Goal: Task Accomplishment & Management: Complete application form

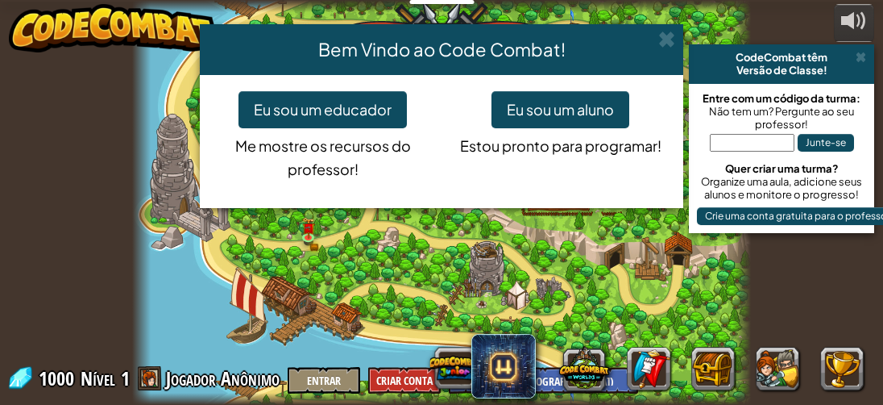
select select "pt-BR"
click at [578, 109] on button "Eu sou um aluno" at bounding box center [561, 109] width 138 height 37
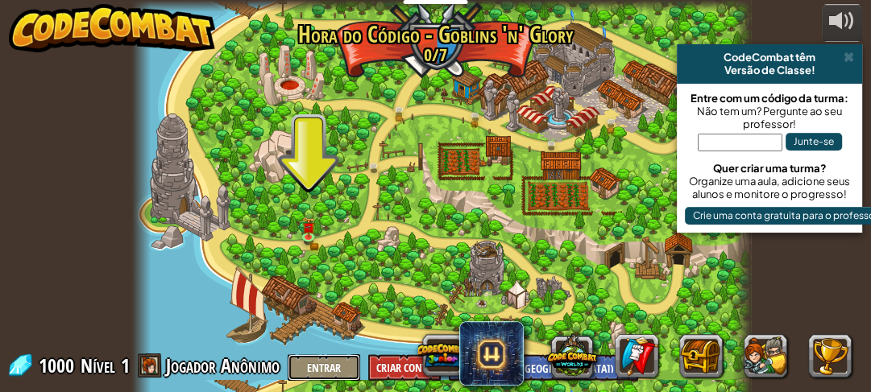
click at [319, 355] on button "Entrar" at bounding box center [324, 368] width 73 height 27
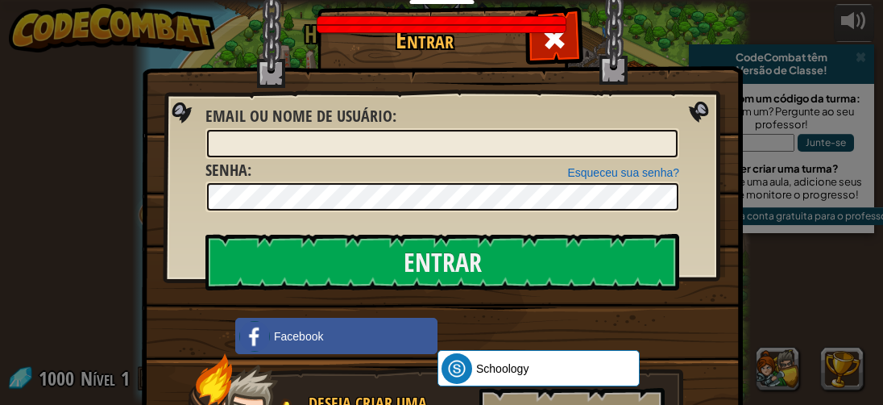
click at [712, 71] on img at bounding box center [442, 186] width 601 height 469
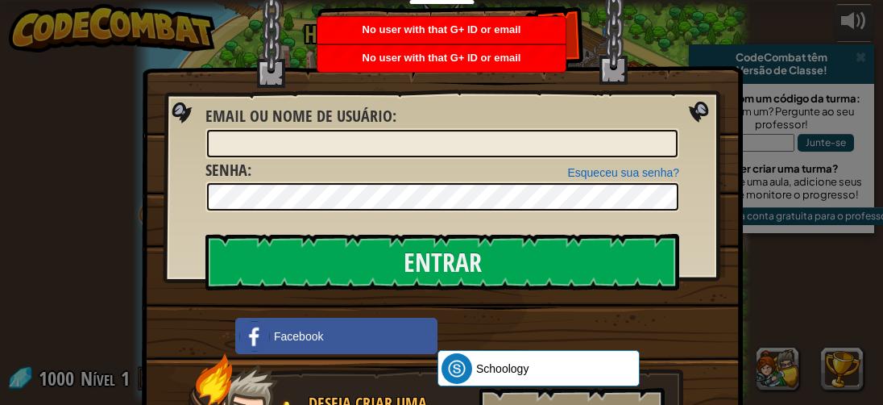
click at [692, 107] on img at bounding box center [442, 186] width 601 height 469
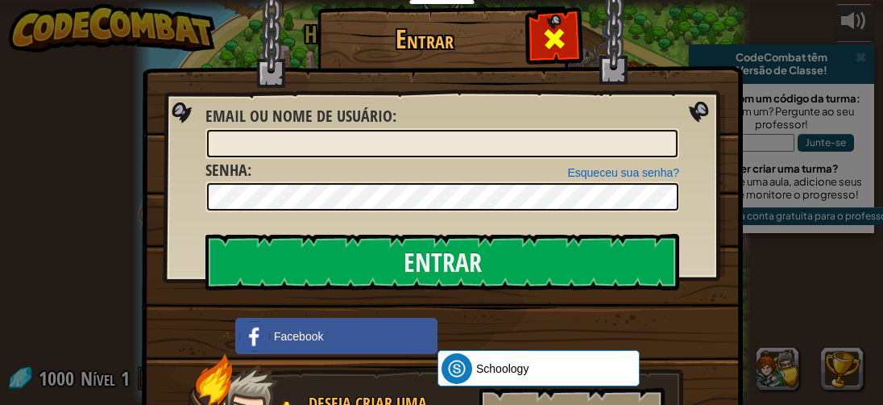
click at [562, 30] on div at bounding box center [554, 36] width 51 height 51
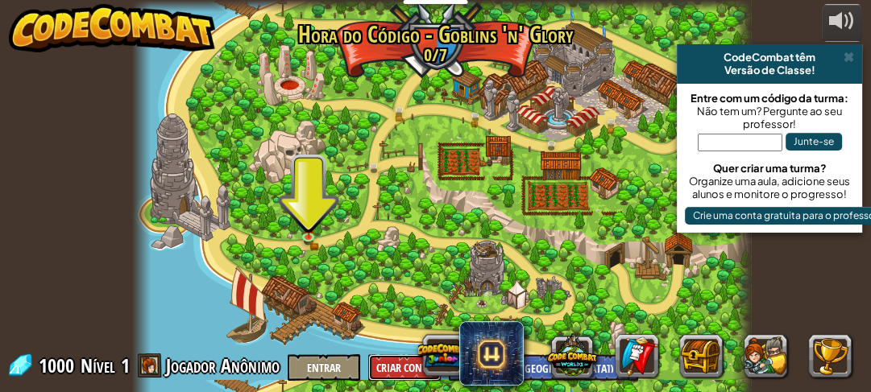
click at [394, 357] on button "Criar Conta" at bounding box center [404, 368] width 73 height 27
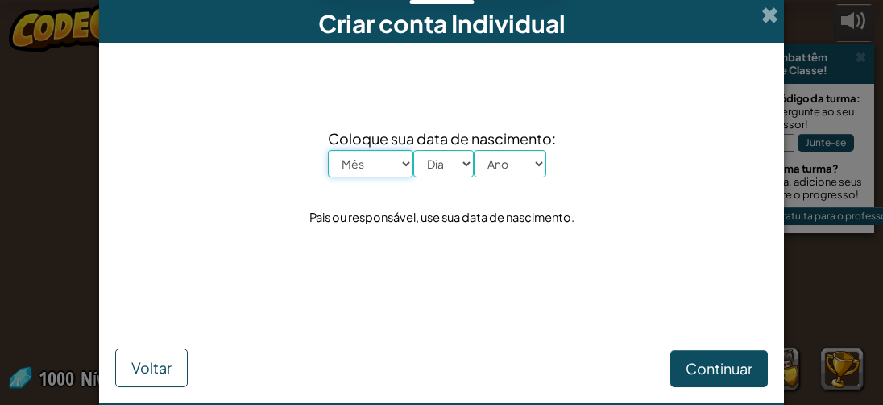
click at [351, 150] on select "Mês Janeiro Fevereiro Março Abril Maio Junho Julho Agosto Setembro Outubro Nove…" at bounding box center [370, 163] width 85 height 27
select select "6"
click at [328, 150] on select "Mês Janeiro Fevereiro Março Abril Maio Junho Julho Agosto Setembro Outubro Nove…" at bounding box center [370, 163] width 85 height 27
click at [390, 27] on span "Criar conta Individual" at bounding box center [441, 23] width 247 height 31
click at [465, 157] on select "Dia 1 2 3 4 5 6 7 8 9 10 11 12 13 14 15 16 17 18 19 20 21 22 23 24 25 26 27 28 …" at bounding box center [443, 163] width 60 height 27
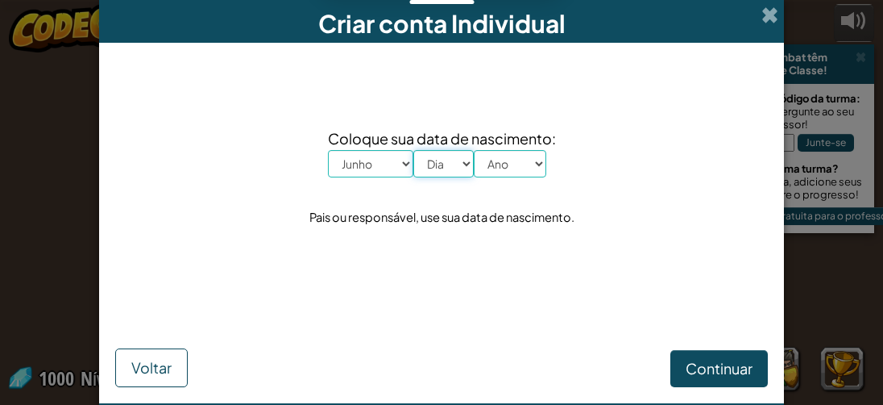
select select "10"
click at [413, 150] on select "Dia 1 2 3 4 5 6 7 8 9 10 11 12 13 14 15 16 17 18 19 20 21 22 23 24 25 26 27 28 …" at bounding box center [443, 163] width 60 height 27
click at [516, 155] on select "Ano 2025 2024 2023 2022 2021 2020 2019 2018 2017 2016 2015 2014 2013 2012 2011 …" at bounding box center [510, 163] width 73 height 27
select select "2015"
click at [474, 150] on select "Ano 2025 2024 2023 2022 2021 2020 2019 2018 2017 2016 2015 2014 2013 2012 2011 …" at bounding box center [510, 163] width 73 height 27
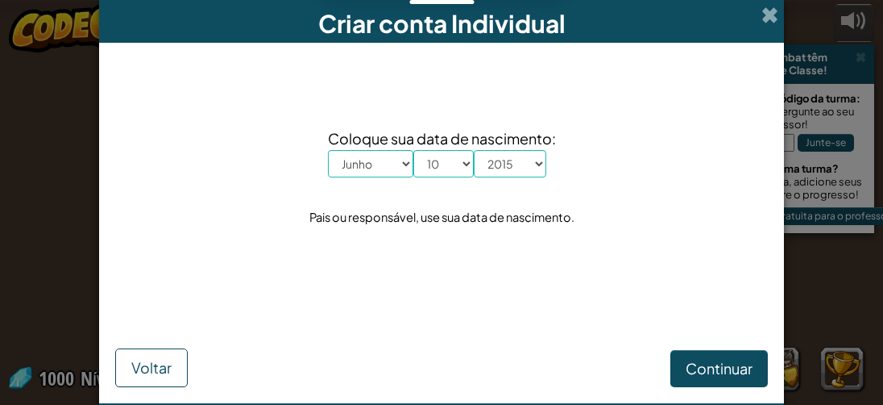
click at [490, 141] on span "Coloque sua data de nascimento:" at bounding box center [442, 138] width 228 height 23
click at [732, 357] on button "Continuar" at bounding box center [719, 368] width 98 height 37
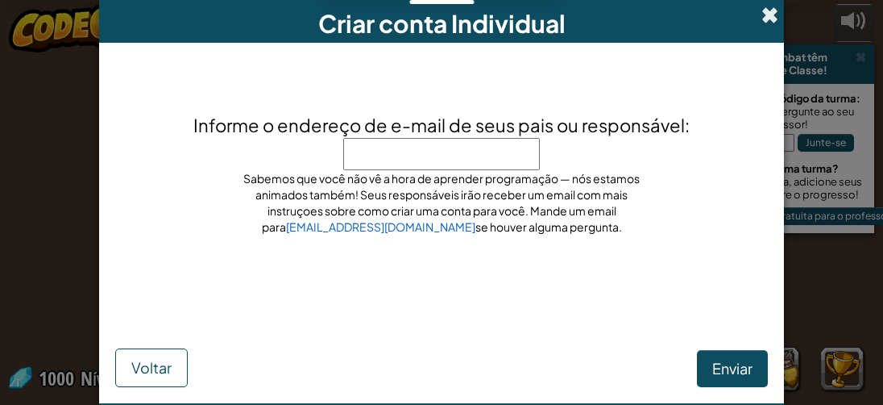
click at [761, 16] on span at bounding box center [769, 14] width 17 height 17
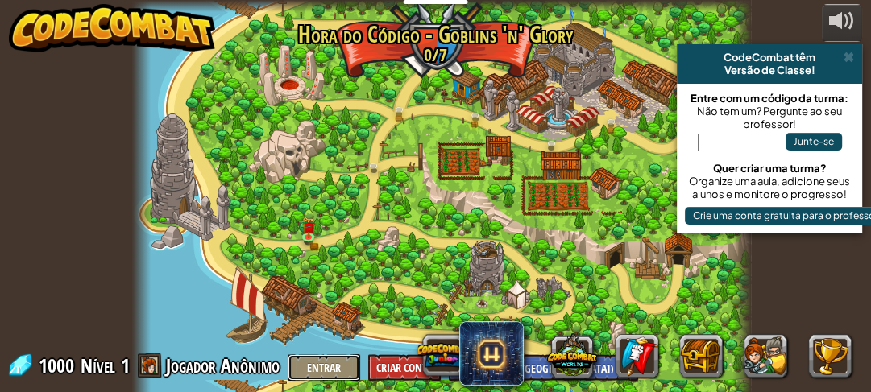
click at [299, 372] on button "Entrar" at bounding box center [324, 368] width 73 height 27
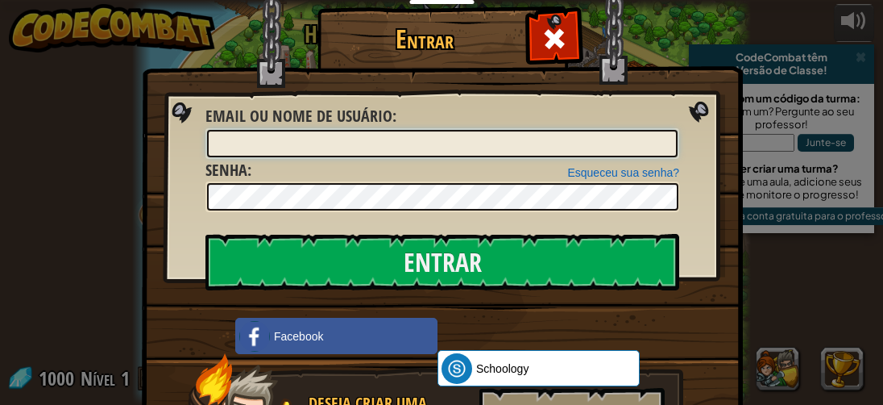
click at [415, 146] on input "Email ou nome de usuário :" at bounding box center [442, 143] width 471 height 27
type input "nicollyand"
click at [699, 78] on img at bounding box center [442, 186] width 601 height 469
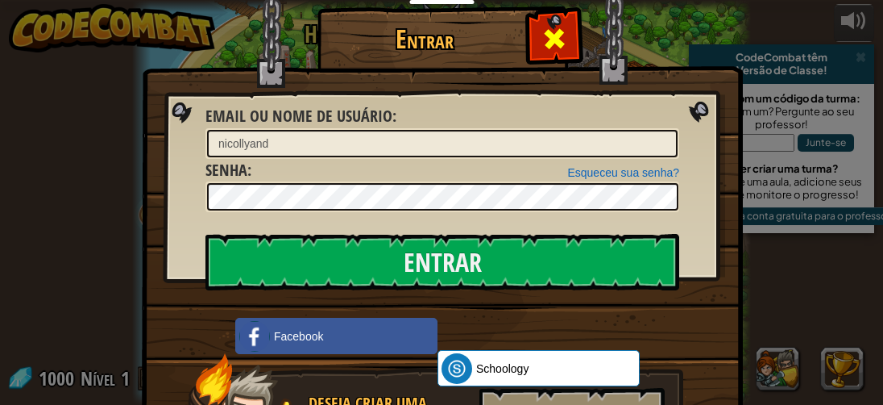
drag, startPoint x: 699, startPoint y: 78, endPoint x: 543, endPoint y: 27, distance: 164.4
click at [543, 26] on div "Entrar" at bounding box center [441, 25] width 537 height 2
click at [543, 27] on span at bounding box center [555, 39] width 26 height 26
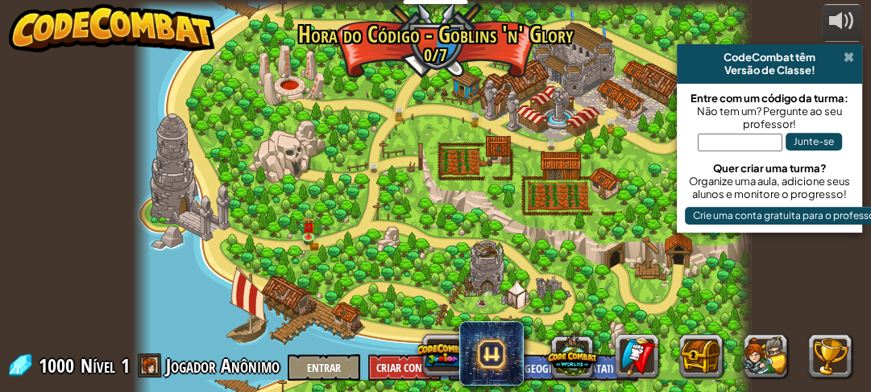
click at [847, 52] on span at bounding box center [849, 57] width 10 height 13
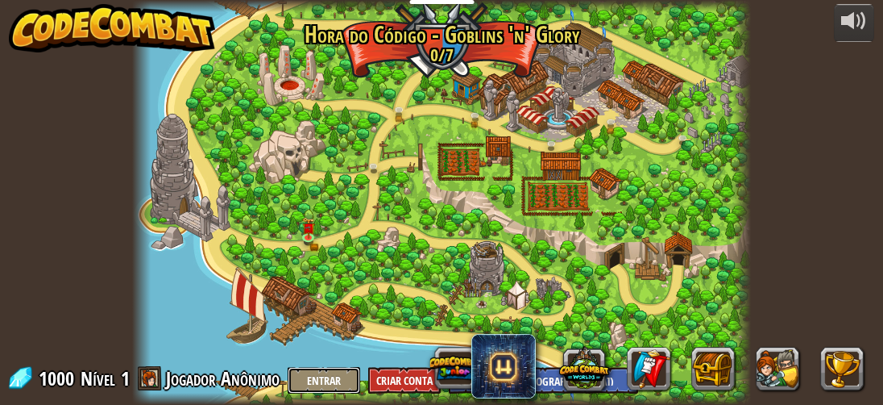
click at [325, 371] on button "Entrar" at bounding box center [324, 380] width 73 height 27
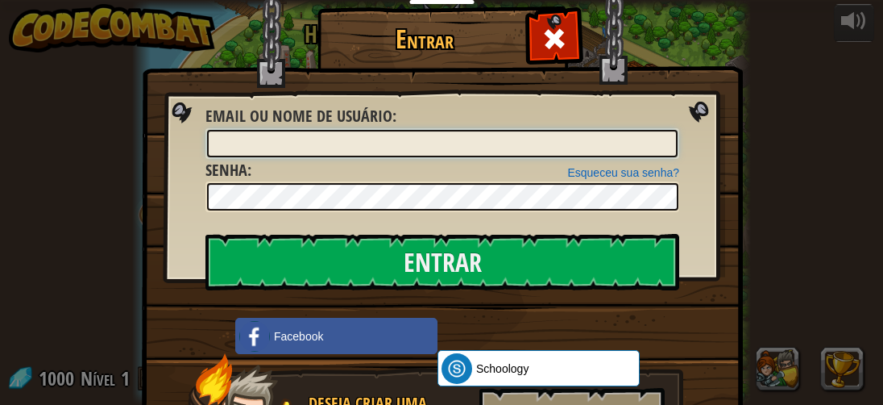
click at [396, 142] on input "Email ou nome de usuário :" at bounding box center [442, 143] width 471 height 27
type input "[PERSON_NAME]"
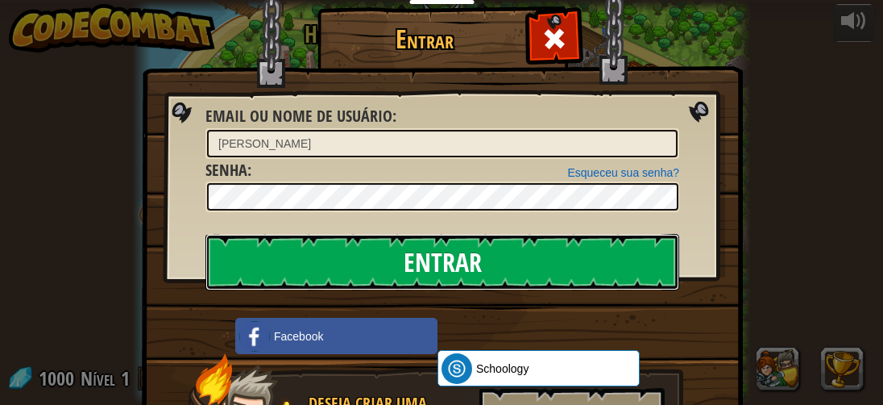
click at [374, 247] on input "Entrar" at bounding box center [442, 262] width 474 height 56
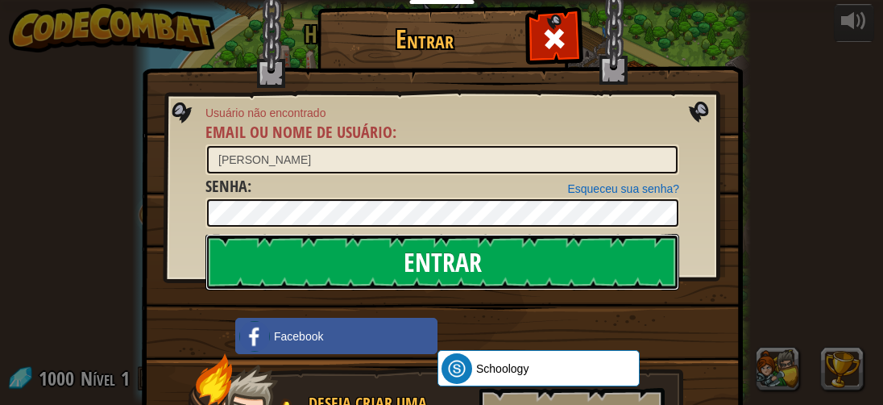
click at [403, 276] on input "Entrar" at bounding box center [442, 262] width 474 height 56
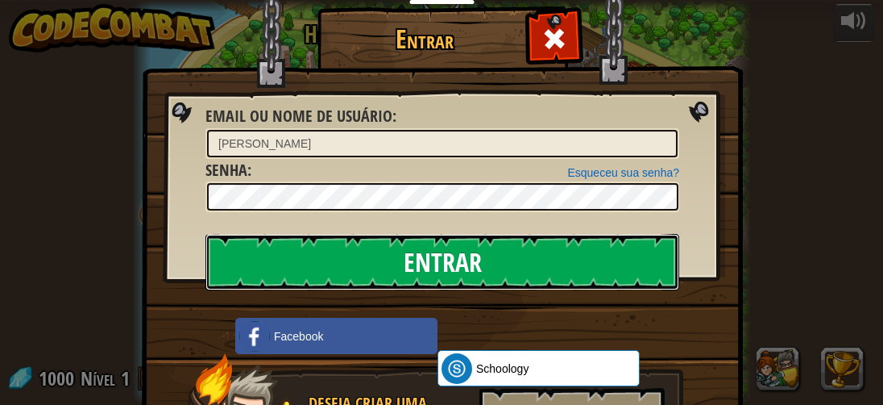
click at [403, 276] on input "Entrar" at bounding box center [442, 262] width 474 height 56
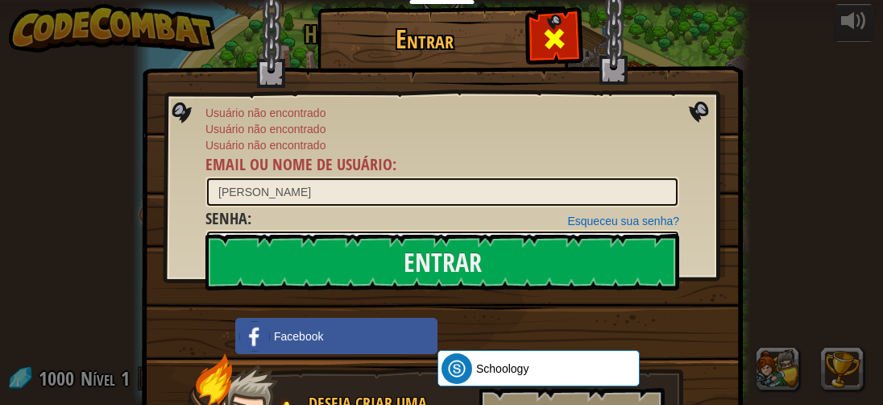
click at [558, 28] on span at bounding box center [555, 39] width 26 height 26
